Goal: Information Seeking & Learning: Check status

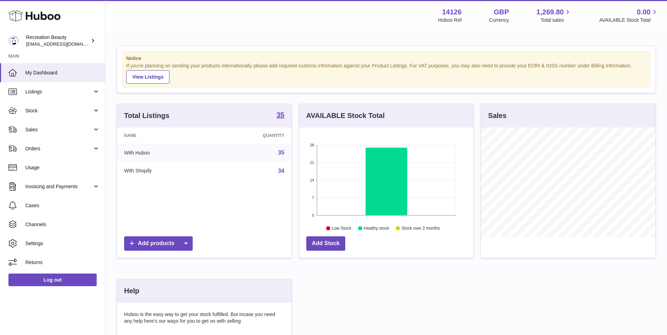
scroll to position [110, 174]
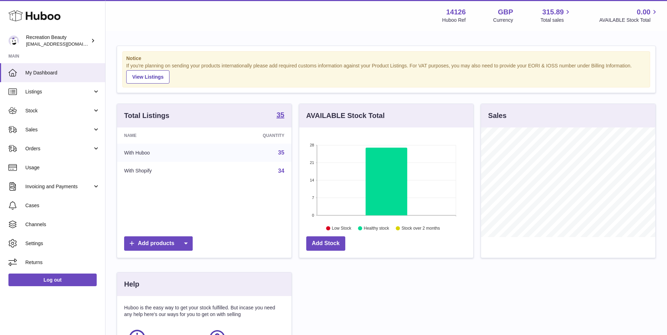
scroll to position [110, 174]
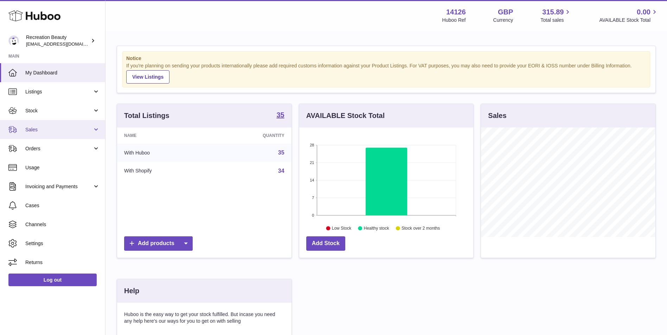
click at [49, 130] on span "Sales" at bounding box center [58, 130] width 67 height 7
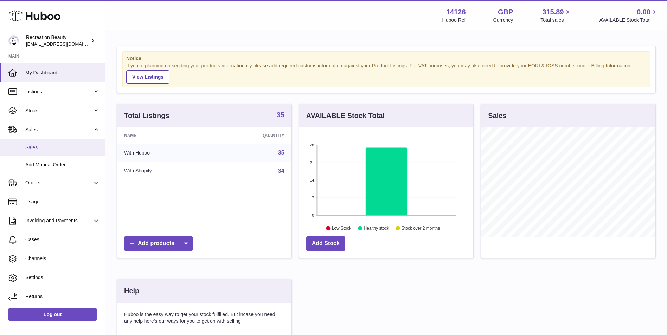
click at [48, 149] on span "Sales" at bounding box center [62, 147] width 75 height 7
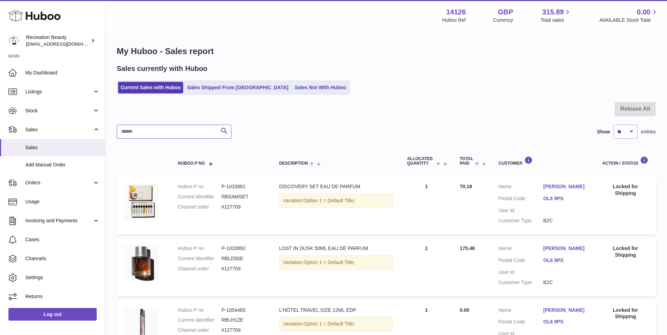
click at [168, 134] on input "text" at bounding box center [174, 132] width 115 height 14
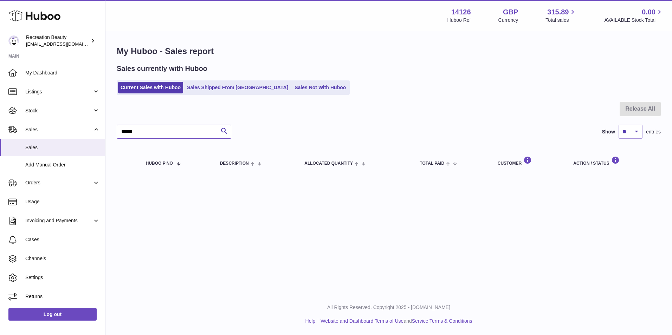
drag, startPoint x: 172, startPoint y: 134, endPoint x: 110, endPoint y: 117, distance: 65.0
click at [110, 117] on div "My Huboo - Sales report Sales currently with Huboo Current Sales with Huboo Sal…" at bounding box center [388, 111] width 567 height 159
type input "******"
